Goal: Check status: Check status

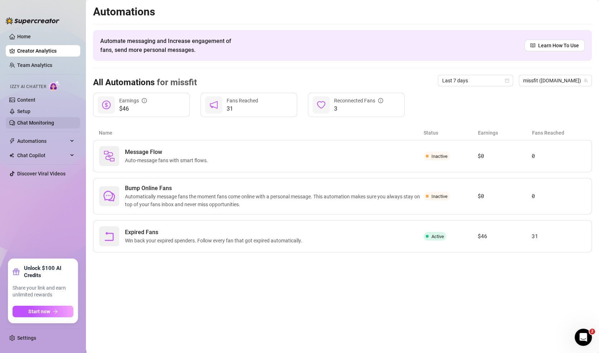
click at [54, 125] on link "Chat Monitoring" at bounding box center [35, 123] width 37 height 6
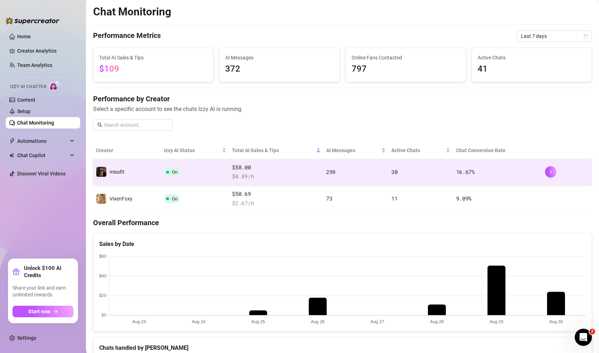
click at [520, 166] on td "16.67 %" at bounding box center [497, 172] width 89 height 26
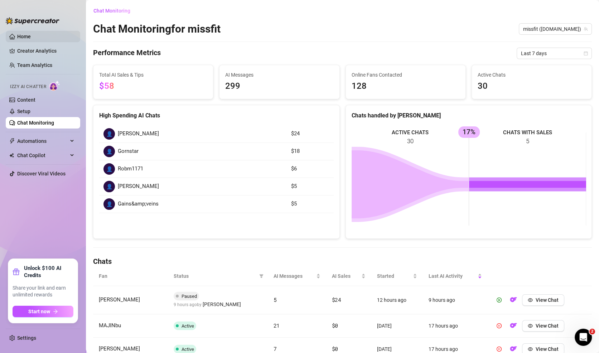
click at [28, 35] on link "Home" at bounding box center [24, 37] width 14 height 6
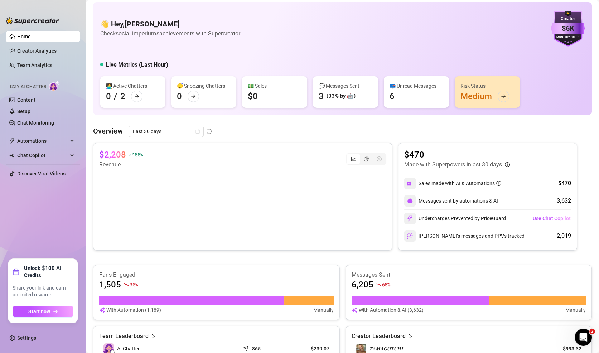
scroll to position [3, 0]
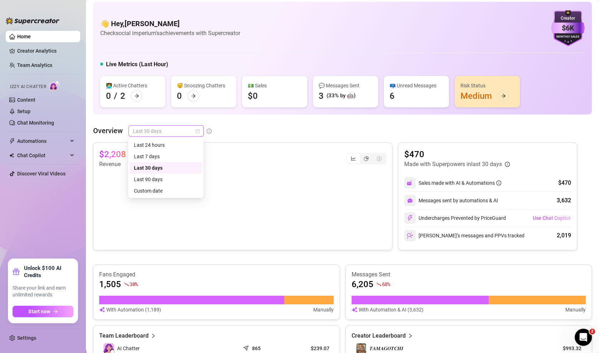
click at [173, 129] on span "Last 30 days" at bounding box center [166, 131] width 67 height 11
click at [156, 185] on div "Custom date" at bounding box center [166, 190] width 72 height 11
click at [163, 126] on span "Custom date" at bounding box center [166, 131] width 67 height 11
click at [169, 177] on div "Last 90 days" at bounding box center [166, 179] width 64 height 8
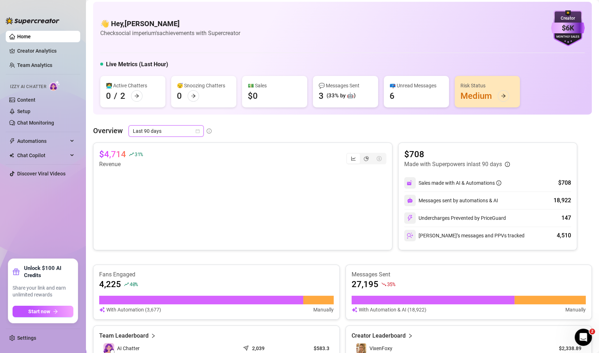
click at [146, 132] on span "Last 90 days" at bounding box center [166, 131] width 67 height 11
click at [162, 164] on div "Last 30 days" at bounding box center [166, 168] width 64 height 8
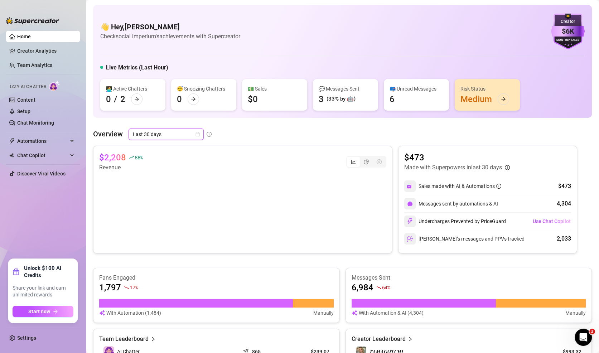
scroll to position [4, 0]
